Goal: Task Accomplishment & Management: Manage account settings

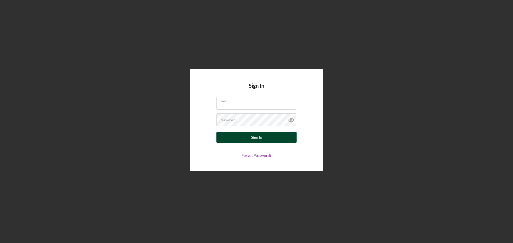
type input "[EMAIL_ADDRESS][DOMAIN_NAME]"
click at [260, 141] on div "Sign In" at bounding box center [256, 137] width 11 height 11
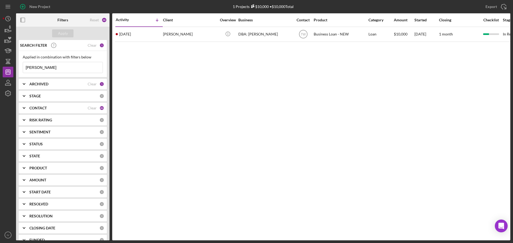
drag, startPoint x: 41, startPoint y: 69, endPoint x: 15, endPoint y: 68, distance: 25.7
click at [15, 68] on div "New Project 1 Projects $10,000 • $10,000 Total [PERSON_NAME] Export Icon/Export…" at bounding box center [256, 120] width 507 height 241
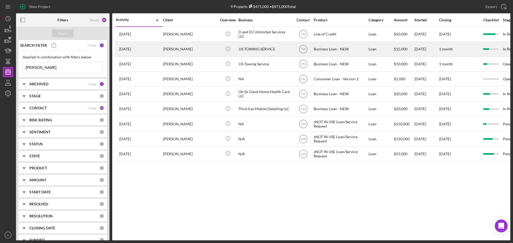
type input "[PERSON_NAME]"
click at [177, 48] on div "[PERSON_NAME]" at bounding box center [189, 49] width 53 height 14
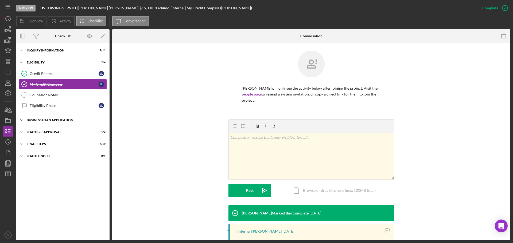
click at [49, 119] on div "BUSINESS LOAN APPLICATION" at bounding box center [65, 120] width 76 height 3
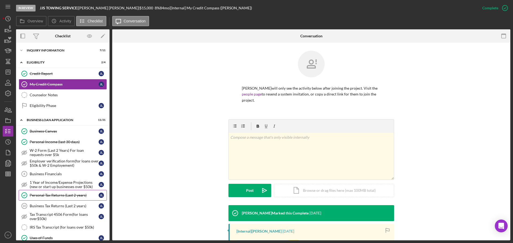
click at [53, 195] on div "Personal Tax Returns (Last 2 years)" at bounding box center [64, 195] width 69 height 4
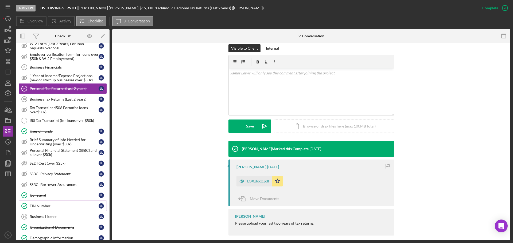
scroll to position [133, 0]
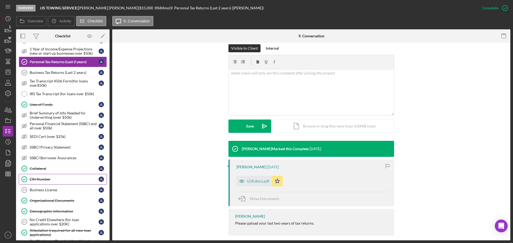
click at [37, 176] on link "EIN Number EIN Number [PERSON_NAME]" at bounding box center [63, 179] width 88 height 11
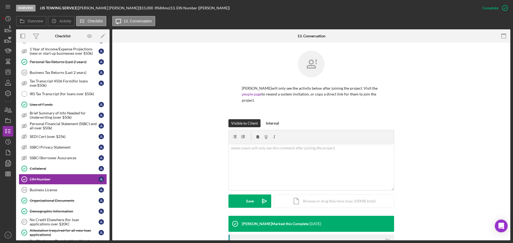
scroll to position [76, 0]
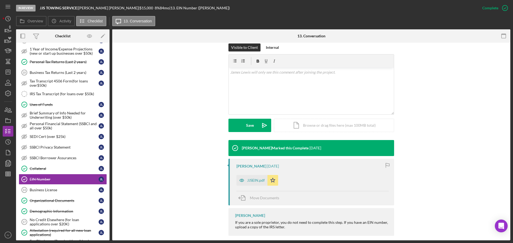
click at [254, 178] on div "JJSEIN.pdf" at bounding box center [256, 180] width 18 height 4
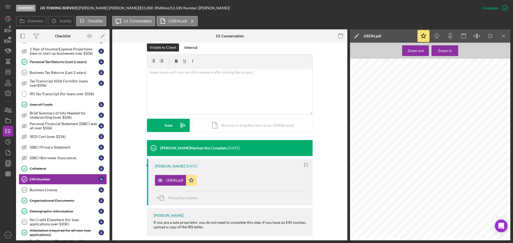
scroll to position [0, 0]
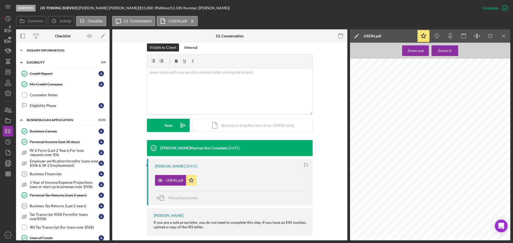
click at [53, 48] on div "Icon/Expander INQUIRY INFORMATION 7 / 11" at bounding box center [62, 50] width 93 height 11
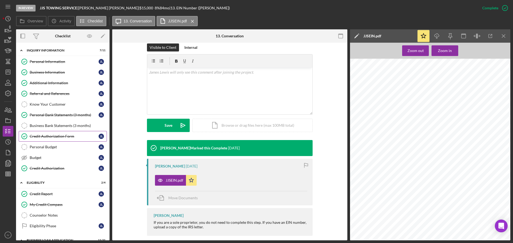
click at [52, 136] on div "Credit Authorization Form" at bounding box center [64, 136] width 69 height 4
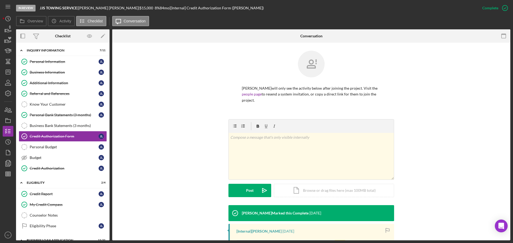
scroll to position [95, 0]
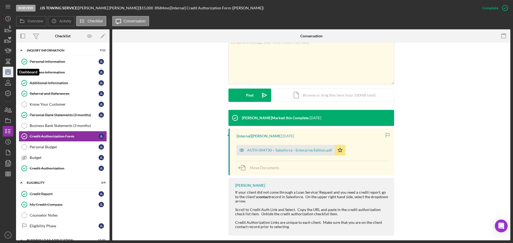
click at [5, 72] on icon "Icon/Dashboard" at bounding box center [7, 71] width 13 height 13
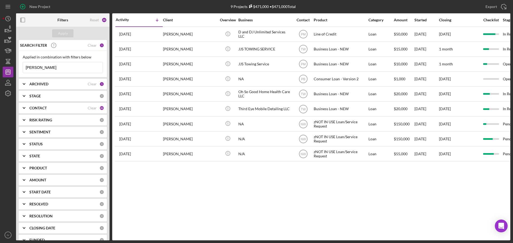
drag, startPoint x: 42, startPoint y: 70, endPoint x: 22, endPoint y: 68, distance: 19.9
click at [22, 68] on div "Applied in combination with filters below [PERSON_NAME] Icon/Menu Close" at bounding box center [63, 64] width 88 height 26
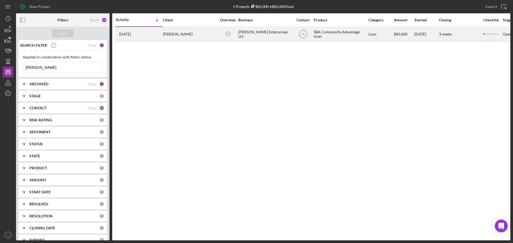
type input "[PERSON_NAME]"
click at [181, 33] on div "[PERSON_NAME]" at bounding box center [189, 34] width 53 height 14
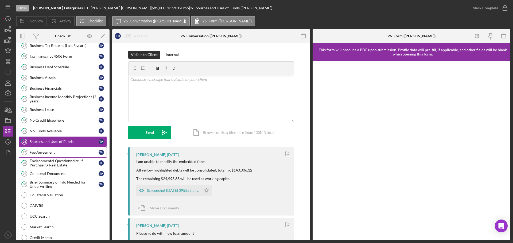
scroll to position [132, 0]
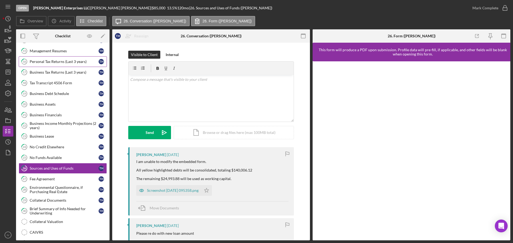
click at [58, 64] on link "16 Personal Tax Returns (Last 3 years) T H" at bounding box center [63, 61] width 88 height 11
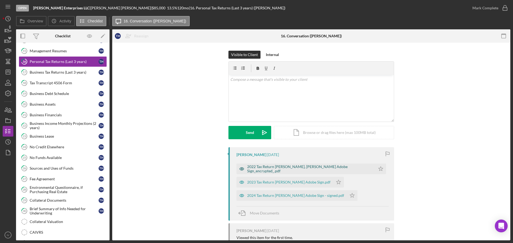
click at [282, 168] on div "2022 Tax Return [PERSON_NAME], [PERSON_NAME] Adobe Sign_encrypted_.pdf" at bounding box center [309, 169] width 125 height 9
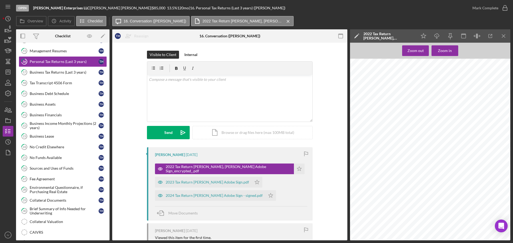
scroll to position [454, 0]
click at [46, 74] on div "Business Tax Returns (Last 3 years)" at bounding box center [64, 72] width 69 height 4
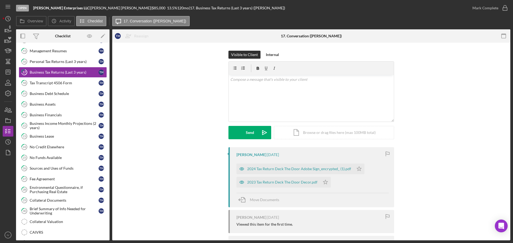
scroll to position [27, 0]
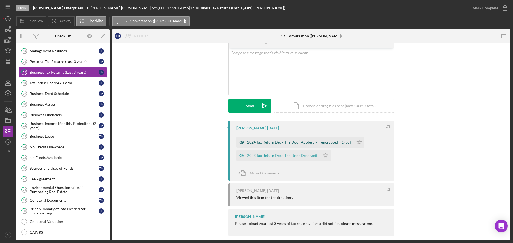
click at [277, 143] on div "2024 Tax Return Deck The Door Adobe Sign_encrypted_ (1).pdf" at bounding box center [299, 142] width 104 height 4
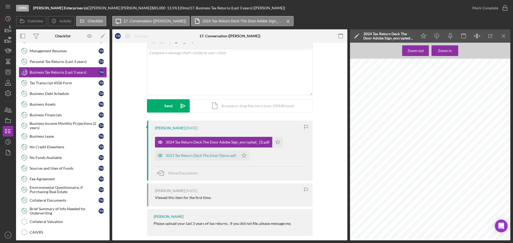
scroll to position [1068, 0]
click at [182, 151] on div "2023 Tax Return Deck The Door Decor.pdf" at bounding box center [197, 155] width 84 height 11
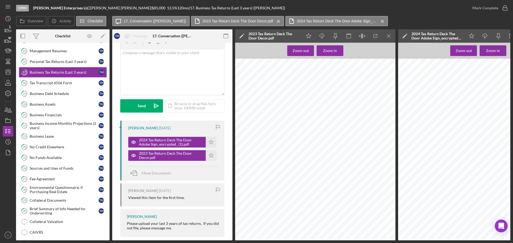
scroll to position [238, 0]
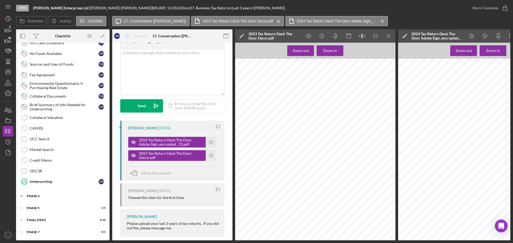
click at [36, 195] on div "Phase 4" at bounding box center [65, 196] width 76 height 3
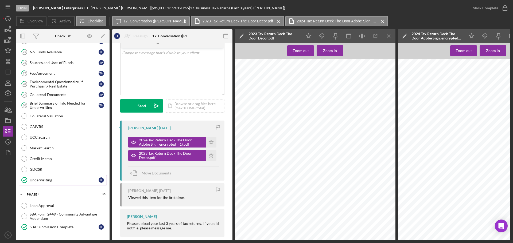
scroll to position [273, 0]
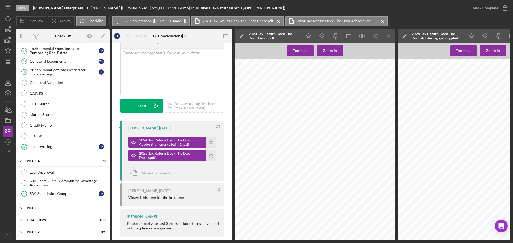
drag, startPoint x: 32, startPoint y: 213, endPoint x: 34, endPoint y: 207, distance: 6.4
click at [33, 213] on div "T H M A Icon/Expander Phase 1 1 / 10 Icon/Expander Phase 2 1 / 7 Icon/Expander …" at bounding box center [62, 5] width 93 height 463
click at [35, 204] on div "Icon/Expander Phase 5 1 / 5" at bounding box center [62, 208] width 93 height 11
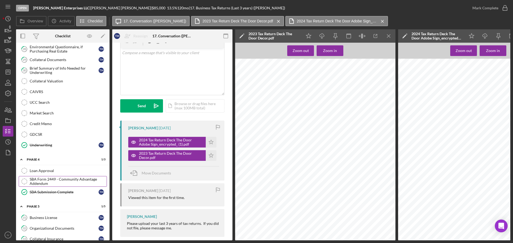
scroll to position [329, 0]
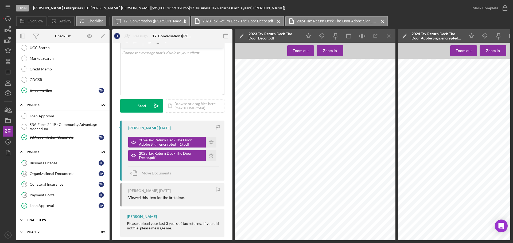
click at [43, 219] on div "FINAL STEPS" at bounding box center [65, 220] width 76 height 3
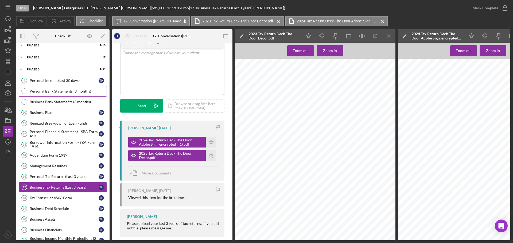
scroll to position [0, 0]
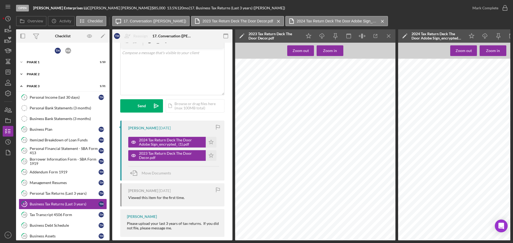
click at [38, 76] on div "Icon/Expander Phase 2 1 / 7" at bounding box center [62, 74] width 93 height 11
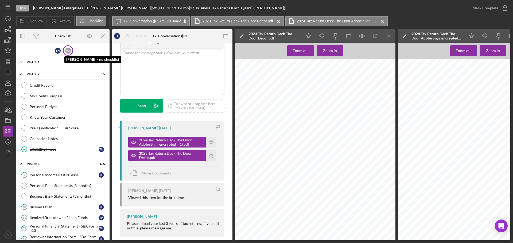
click at [68, 50] on div "M A" at bounding box center [68, 51] width 6 height 6
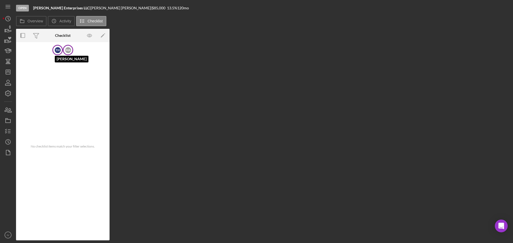
click at [60, 52] on div "T H" at bounding box center [58, 50] width 6 height 6
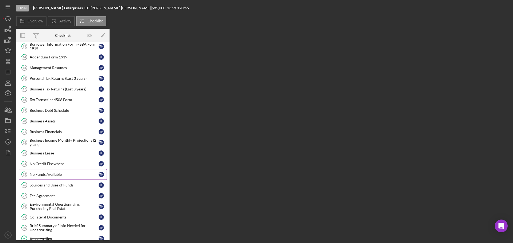
scroll to position [160, 0]
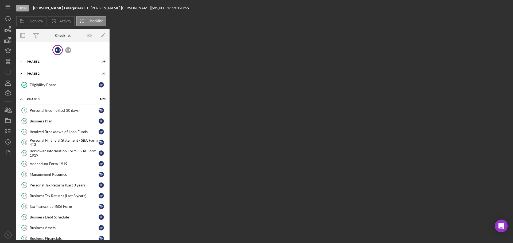
scroll to position [160, 0]
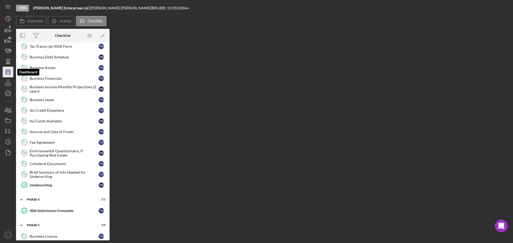
click at [7, 73] on icon "Icon/Dashboard" at bounding box center [7, 71] width 13 height 13
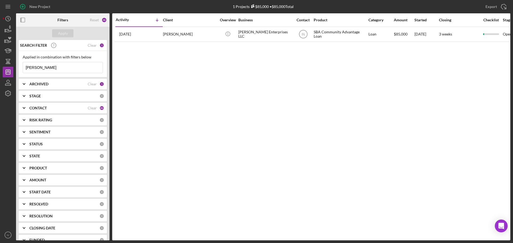
click at [43, 69] on input "[PERSON_NAME]" at bounding box center [63, 67] width 80 height 11
drag, startPoint x: 43, startPoint y: 69, endPoint x: 29, endPoint y: 68, distance: 13.7
click at [29, 68] on input "[PERSON_NAME]" at bounding box center [63, 67] width 80 height 11
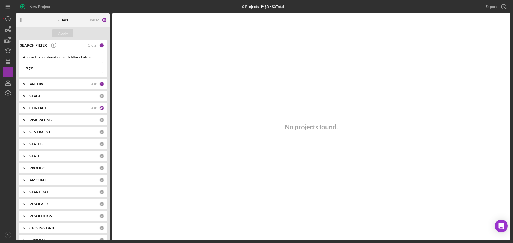
drag, startPoint x: 42, startPoint y: 63, endPoint x: 24, endPoint y: 68, distance: 18.6
click at [24, 68] on input "aryis" at bounding box center [63, 67] width 80 height 11
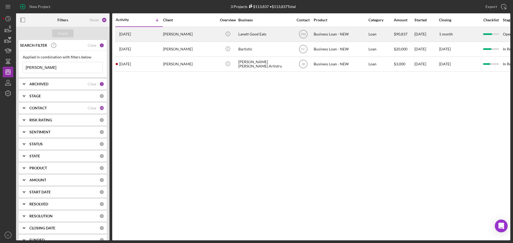
type input "artis"
click at [177, 34] on div "Fallin Artis" at bounding box center [189, 34] width 53 height 14
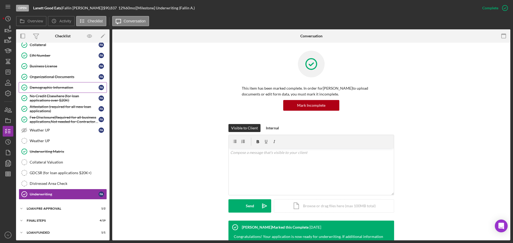
scroll to position [185, 0]
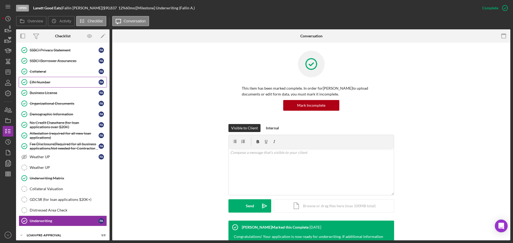
click at [40, 80] on link "EIN Number EIN Number F A" at bounding box center [63, 82] width 88 height 11
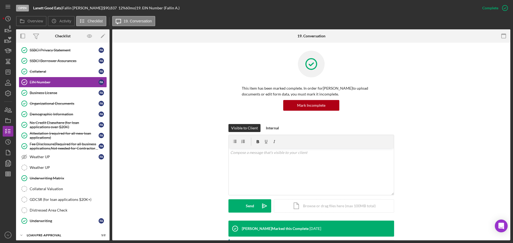
scroll to position [112, 0]
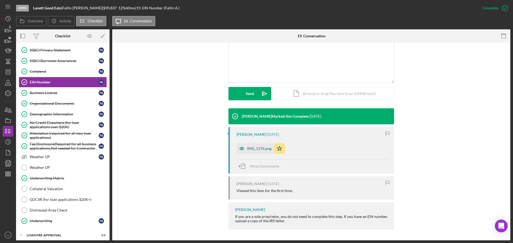
click at [259, 150] on div "IMG_1176.png" at bounding box center [259, 149] width 24 height 4
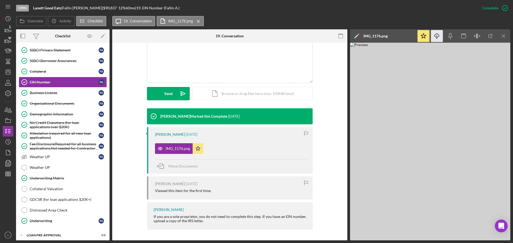
click at [438, 34] on icon "button" at bounding box center [436, 35] width 5 height 3
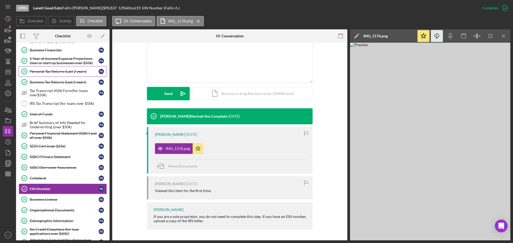
click at [46, 73] on div "Personal Tax Returns (Last 2 years)" at bounding box center [64, 71] width 69 height 4
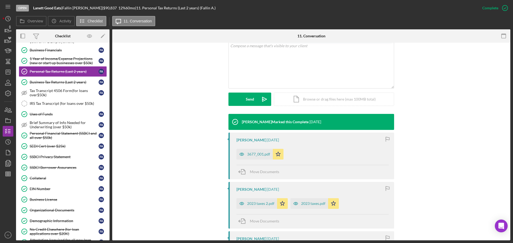
scroll to position [133, 0]
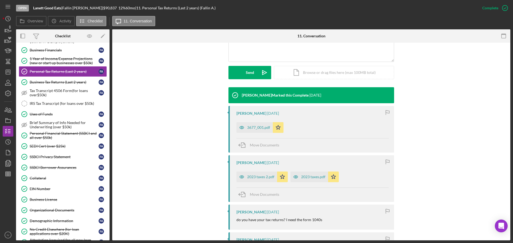
click at [261, 126] on div "3677_001.pdf" at bounding box center [258, 127] width 23 height 4
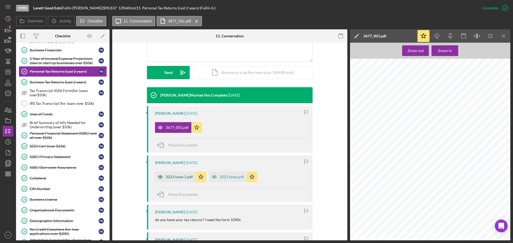
click at [166, 176] on div "2023 taxes 2.pdf" at bounding box center [179, 177] width 27 height 4
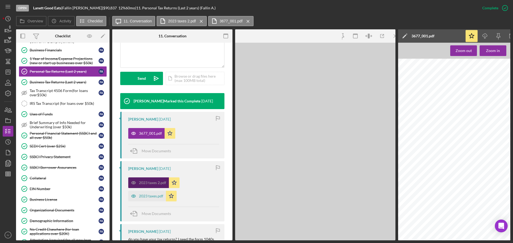
scroll to position [139, 0]
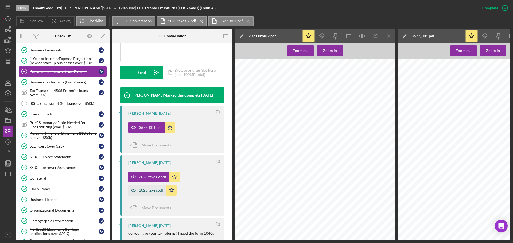
click at [154, 189] on div "2023 taxes.pdf" at bounding box center [151, 190] width 24 height 4
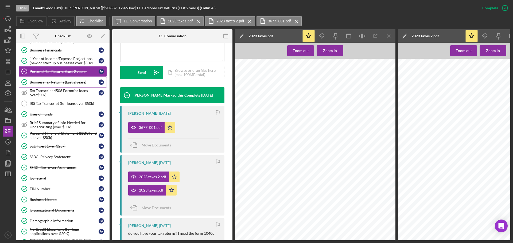
scroll to position [52, 0]
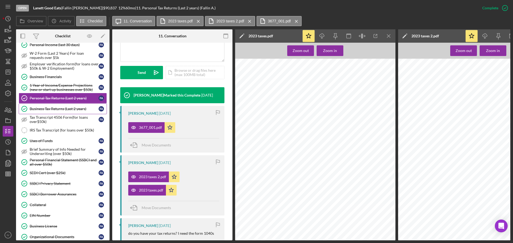
click at [53, 108] on div "Business Tax Returns (Last 2 years)" at bounding box center [64, 109] width 69 height 4
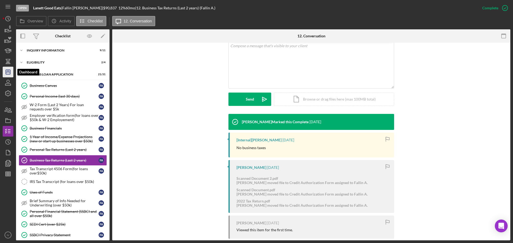
click at [6, 71] on icon "Icon/Dashboard" at bounding box center [7, 71] width 13 height 13
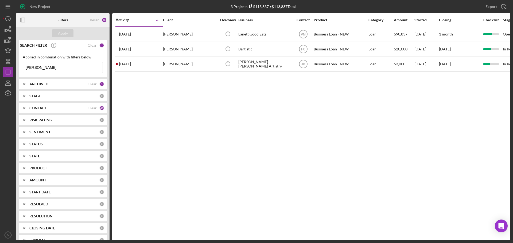
drag, startPoint x: 43, startPoint y: 66, endPoint x: 18, endPoint y: 66, distance: 25.1
click at [18, 66] on div "SEARCH FILTER Clear 1 Applied in combination with filters below artis Icon/Menu…" at bounding box center [62, 140] width 93 height 201
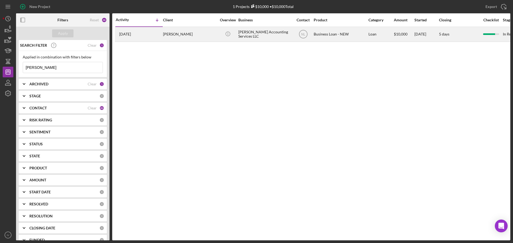
type input "pattman"
click at [184, 34] on div "Monterio Pattman" at bounding box center [189, 34] width 53 height 14
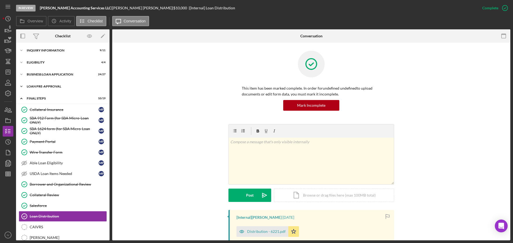
click at [35, 88] on div "LOAN PRE-APPROVAL" at bounding box center [65, 86] width 76 height 3
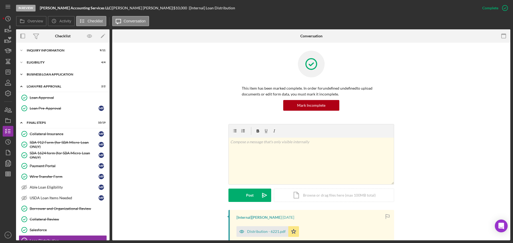
click at [35, 76] on div "Icon/Expander BUSINESS LOAN APPLICATION 24 / 27" at bounding box center [62, 74] width 93 height 11
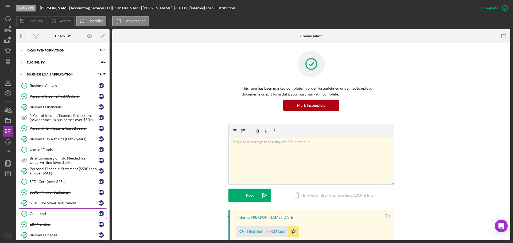
click at [34, 215] on div "Collateral" at bounding box center [64, 214] width 69 height 4
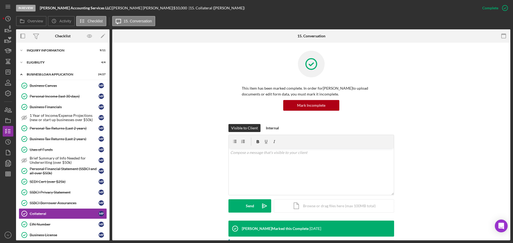
scroll to position [107, 0]
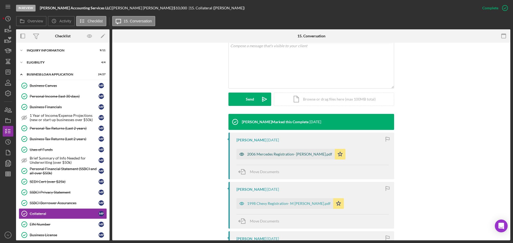
click at [283, 154] on div "2006 Mercedes Registration- M Pattman.pdf" at bounding box center [289, 154] width 85 height 4
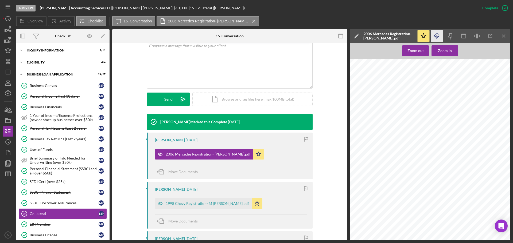
click at [434, 35] on icon "button" at bounding box center [436, 35] width 5 height 3
click at [194, 204] on div "1998 Chevy Registration- M Pattman.pdf" at bounding box center [207, 204] width 83 height 4
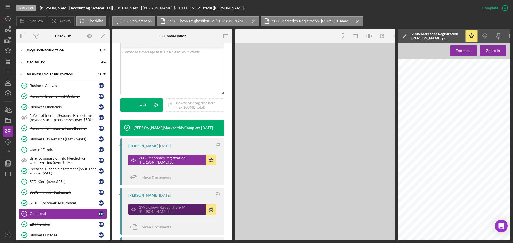
scroll to position [113, 0]
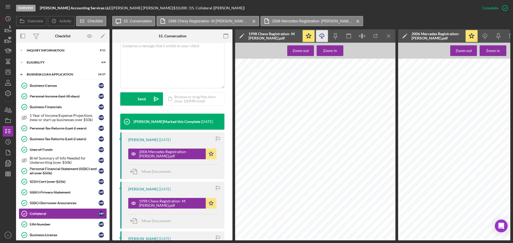
click at [321, 37] on icon "button" at bounding box center [321, 35] width 5 height 3
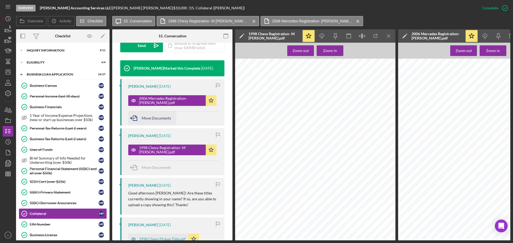
scroll to position [193, 0]
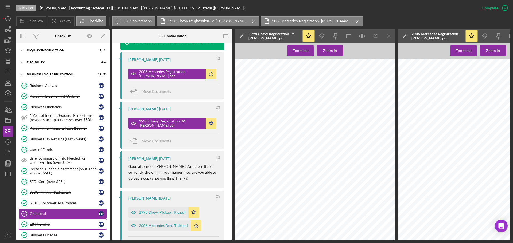
click at [37, 222] on div "EIN Number" at bounding box center [64, 224] width 69 height 4
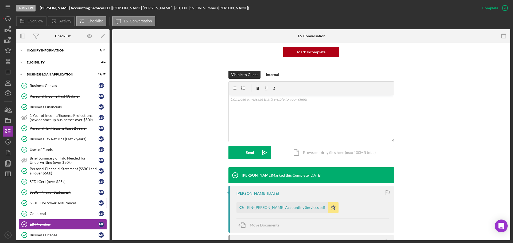
scroll to position [53, 0]
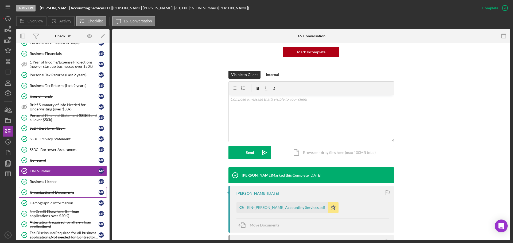
click at [43, 192] on div "Organizational Documents" at bounding box center [64, 192] width 69 height 4
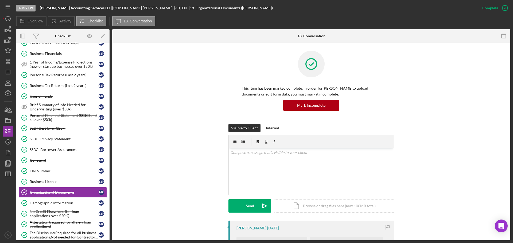
scroll to position [80, 0]
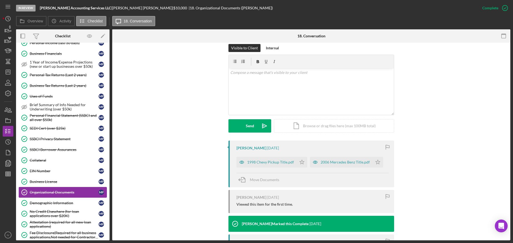
click at [50, 191] on div "Organizational Documents" at bounding box center [64, 192] width 69 height 4
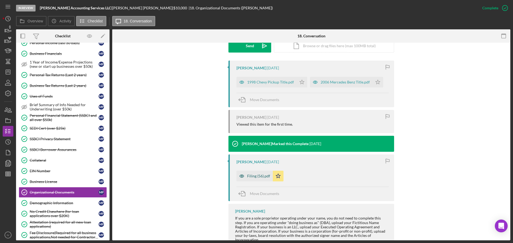
click at [254, 176] on div "Filing (56).pdf" at bounding box center [258, 176] width 23 height 4
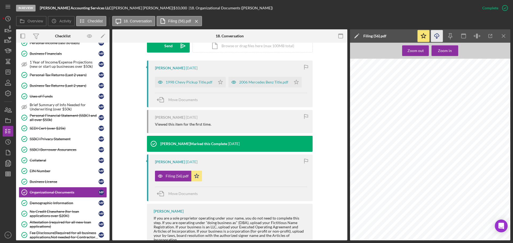
click at [436, 36] on icon "Icon/Download" at bounding box center [437, 36] width 12 height 12
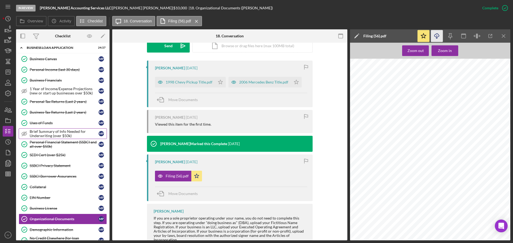
scroll to position [0, 0]
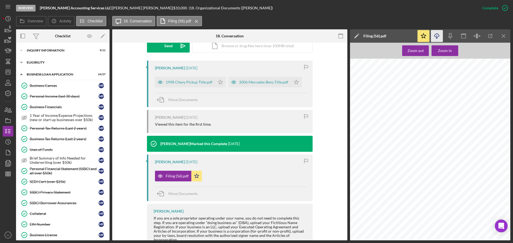
click at [29, 61] on div "ELIGIBILITY" at bounding box center [65, 62] width 76 height 3
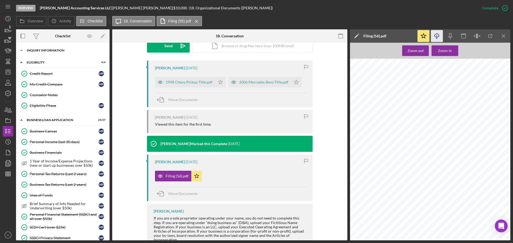
click at [43, 49] on div "Icon/Expander INQUIRY INFORMATION 9 / 11" at bounding box center [62, 50] width 93 height 11
